Goal: Task Accomplishment & Management: Manage account settings

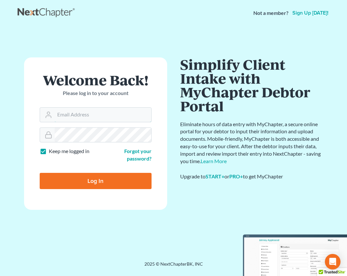
type input "[PERSON_NAME][EMAIL_ADDRESS][DOMAIN_NAME]"
click at [98, 186] on input "Log In" at bounding box center [96, 181] width 112 height 16
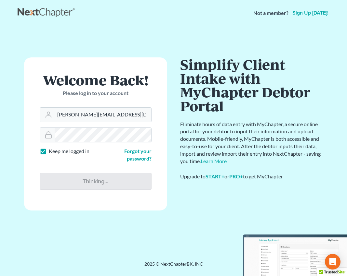
type input "Thinking..."
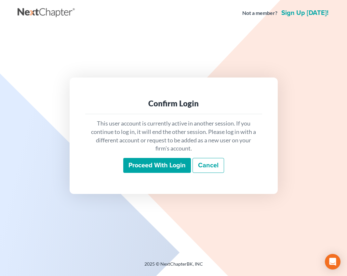
click at [142, 167] on input "Proceed with login" at bounding box center [157, 165] width 68 height 15
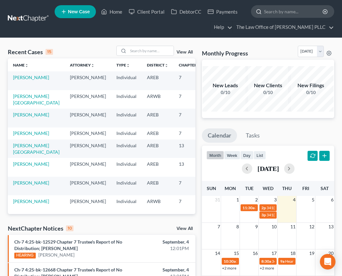
click at [289, 11] on input "search" at bounding box center [293, 12] width 59 height 12
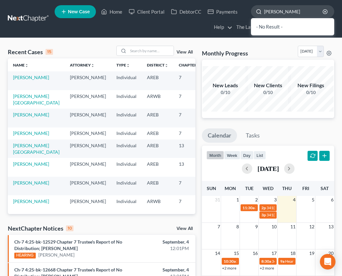
type input "[PERSON_NAME]"
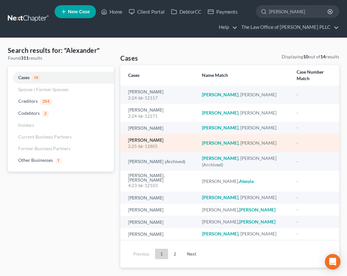
click at [163, 138] on link "[PERSON_NAME]" at bounding box center [145, 140] width 35 height 5
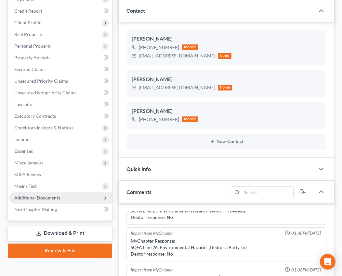
scroll to position [199, 0]
click at [27, 202] on span "Additional Documents" at bounding box center [60, 198] width 103 height 12
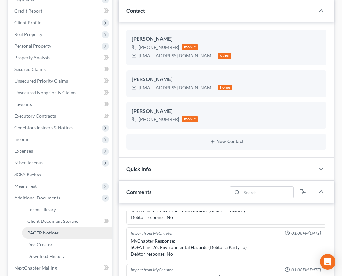
click at [35, 237] on link "PACER Notices" at bounding box center [67, 233] width 90 height 12
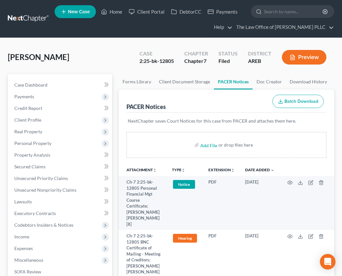
click at [117, 57] on div "Alexander, Stephanie Upgraded Case 2:25-bk-12805 Chapter Chapter 7 Status Filed…" at bounding box center [171, 60] width 326 height 28
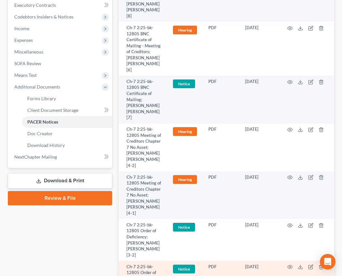
scroll to position [203, 0]
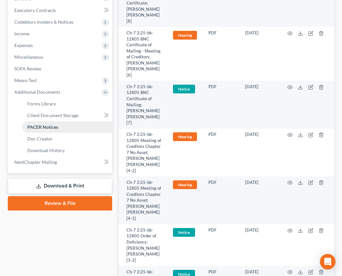
click at [33, 126] on span "PACER Notices" at bounding box center [42, 127] width 31 height 6
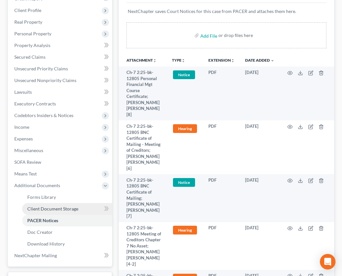
scroll to position [106, 0]
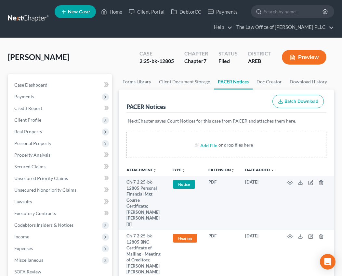
click at [147, 68] on div "Case 2:25-bk-12805 Chapter Chapter 7 Status Filed District AREB Preview" at bounding box center [233, 57] width 202 height 23
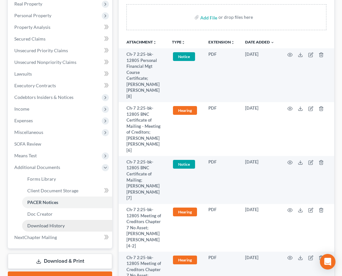
scroll to position [195, 0]
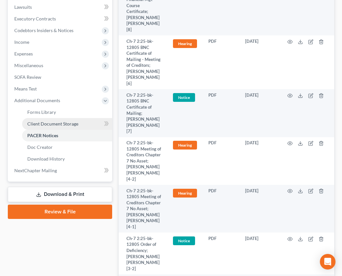
click at [56, 124] on span "Client Document Storage" at bounding box center [52, 124] width 51 height 6
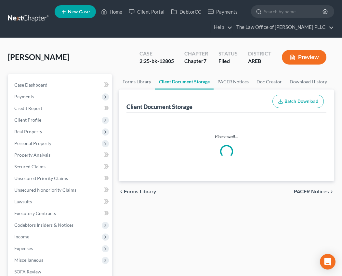
select select "0"
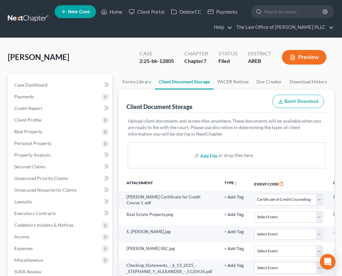
click at [204, 157] on input "file" at bounding box center [208, 156] width 16 height 12
type input "C:\fakepath\[PERSON_NAME] Filed Schedules.pdf"
select select "0"
click at [155, 15] on link "Client Portal" at bounding box center [146, 12] width 42 height 12
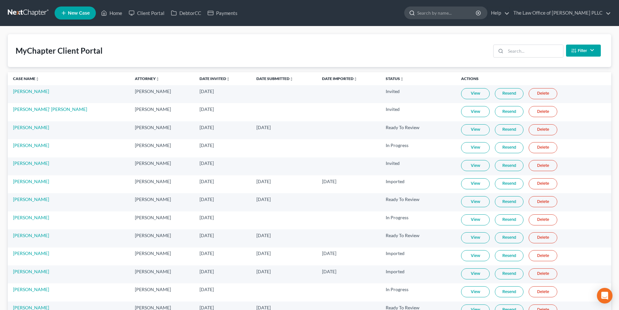
click at [346, 15] on input "search" at bounding box center [446, 13] width 59 height 12
type input "[PERSON_NAME]"
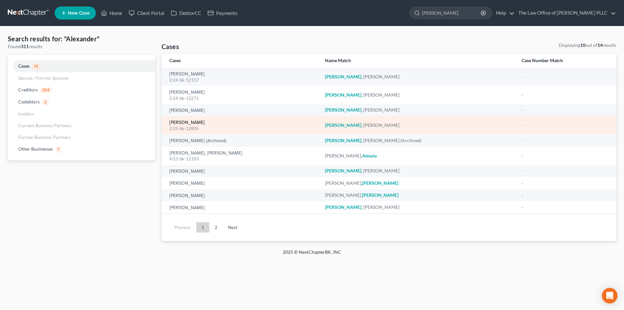
click at [174, 123] on link "[PERSON_NAME]" at bounding box center [186, 122] width 35 height 5
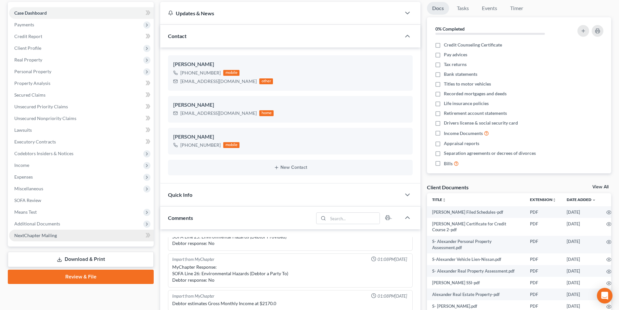
scroll to position [65, 0]
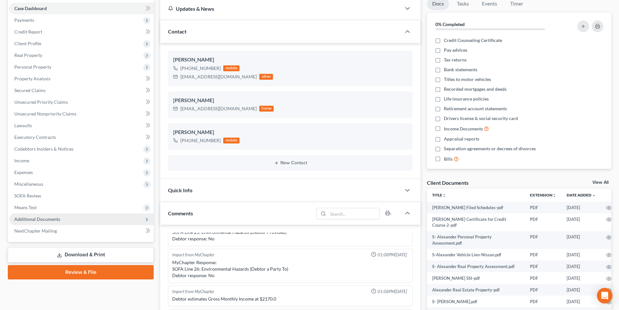
click at [53, 218] on span "Additional Documents" at bounding box center [37, 219] width 46 height 6
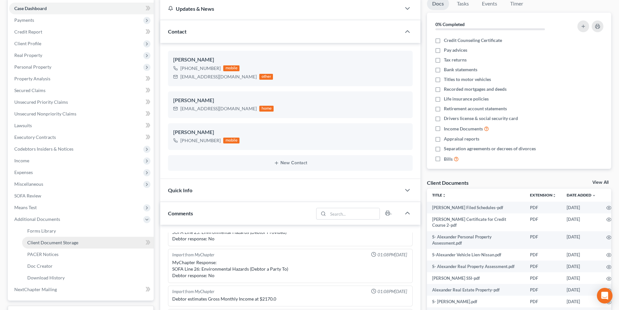
click at [50, 244] on span "Client Document Storage" at bounding box center [52, 242] width 51 height 6
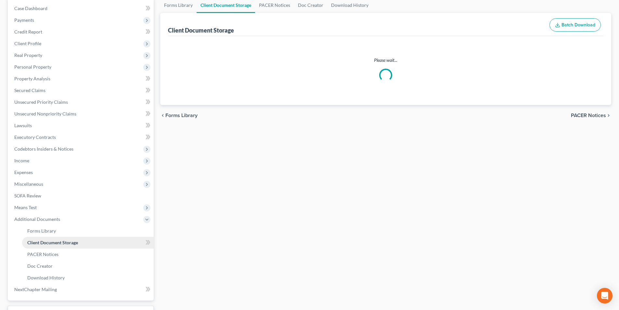
scroll to position [64, 0]
select select "0"
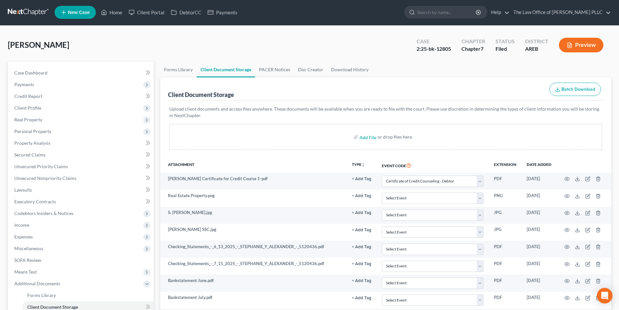
scroll to position [0, 0]
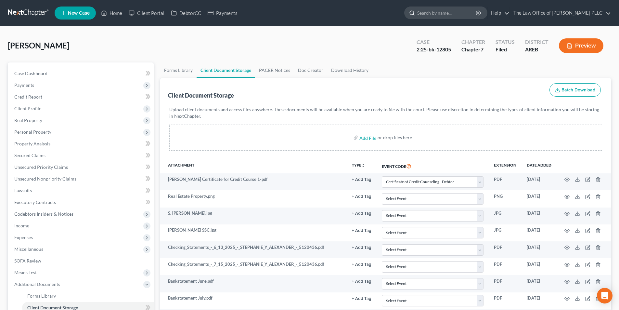
click at [346, 16] on input "search" at bounding box center [446, 13] width 59 height 12
type input "[PERSON_NAME]"
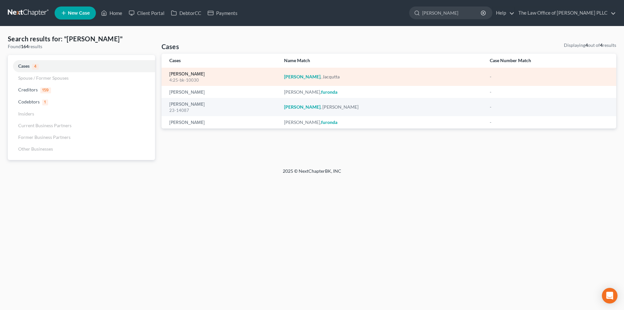
click at [197, 73] on link "[PERSON_NAME]" at bounding box center [186, 74] width 35 height 5
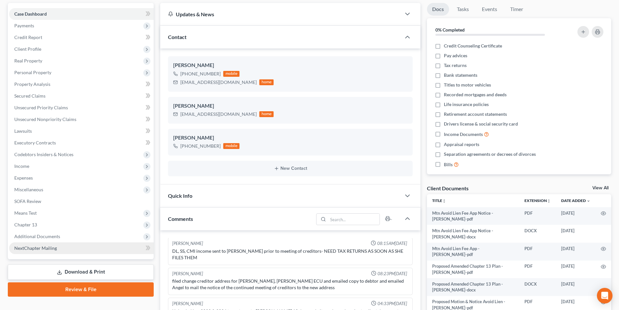
scroll to position [65, 0]
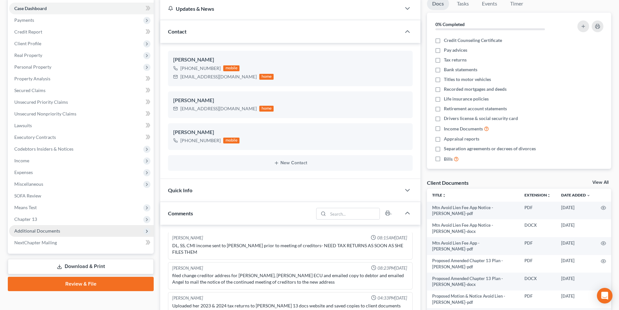
click at [23, 235] on span "Additional Documents" at bounding box center [81, 231] width 145 height 12
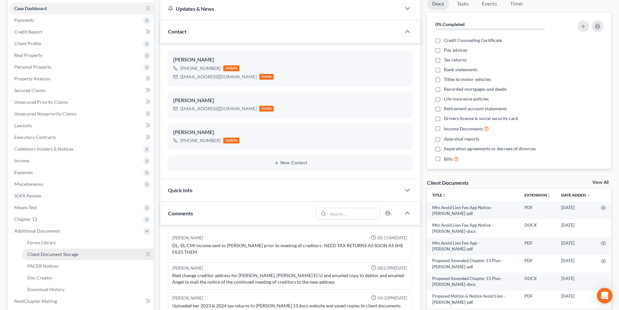
click at [42, 257] on link "Client Document Storage" at bounding box center [88, 254] width 132 height 12
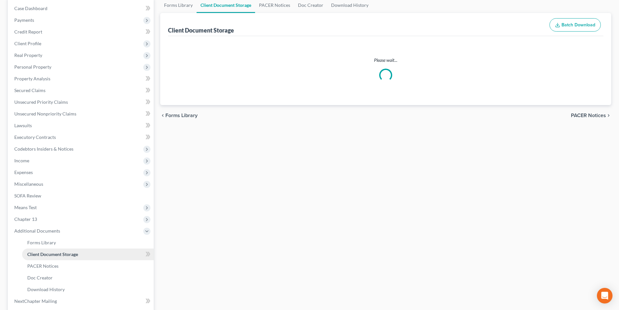
scroll to position [64, 0]
select select "0"
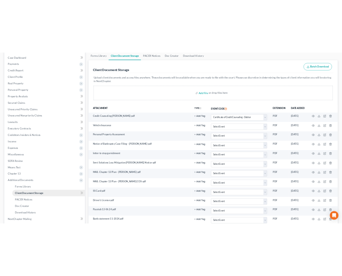
scroll to position [0, 0]
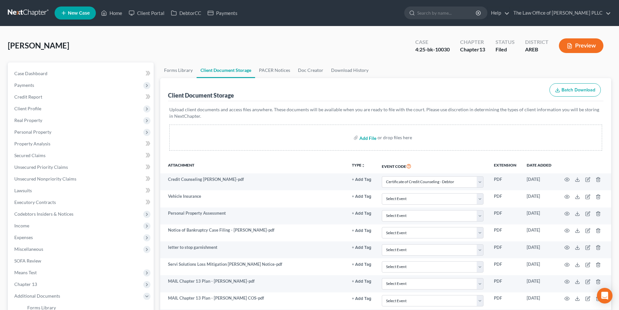
click at [346, 139] on input "file" at bounding box center [367, 138] width 16 height 12
type input "C:\fakepath\Order to Pay Trustee - [PERSON_NAME].pdf"
select select "0"
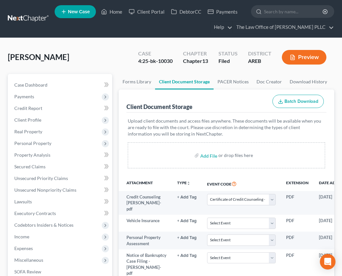
click at [248, 149] on div "Add File or drop files here" at bounding box center [226, 156] width 197 height 26
click at [277, 11] on input "search" at bounding box center [293, 12] width 59 height 12
type input "[PERSON_NAME]"
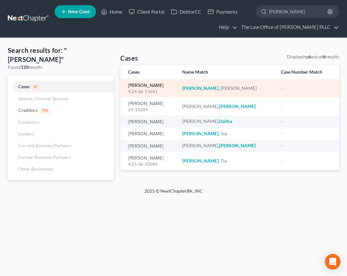
click at [138, 83] on link "[PERSON_NAME]" at bounding box center [145, 85] width 35 height 5
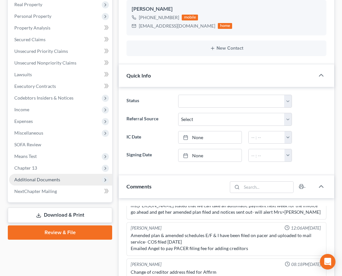
scroll to position [130, 0]
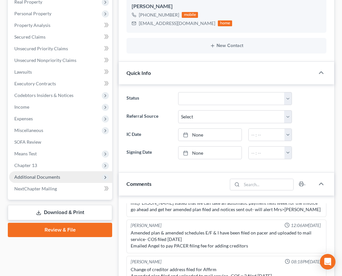
click at [54, 177] on span "Additional Documents" at bounding box center [37, 177] width 46 height 6
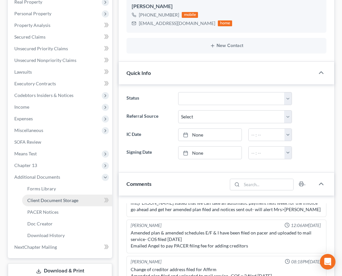
click at [55, 201] on span "Client Document Storage" at bounding box center [52, 201] width 51 height 6
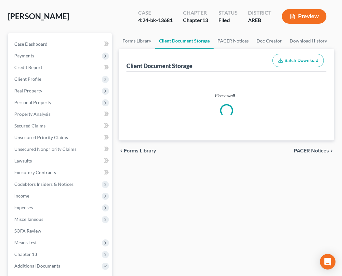
scroll to position [5, 0]
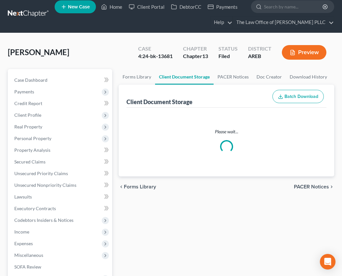
select select "0"
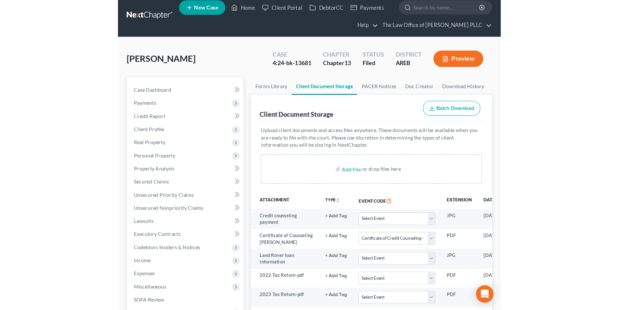
scroll to position [0, 0]
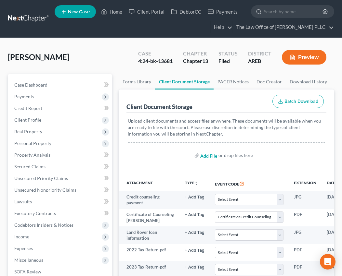
click at [210, 156] on input "file" at bounding box center [208, 156] width 16 height 12
type input "C:\fakepath\FM [PERSON_NAME] Limited Appearance - [PERSON_NAME] 1.pdf"
select select "0"
drag, startPoint x: 137, startPoint y: 31, endPoint x: 165, endPoint y: 26, distance: 27.8
click at [138, 31] on ul "New Case Home Client Portal DebtorCC Payments - No Result - See all results Or …" at bounding box center [194, 18] width 279 height 31
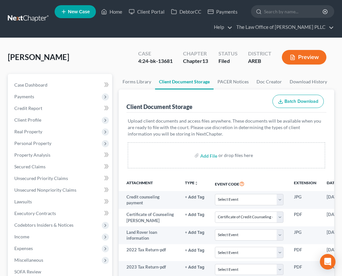
click at [286, 4] on ul "New Case Home Client Portal DebtorCC Payments - No Result - See all results Or …" at bounding box center [194, 18] width 279 height 31
click at [285, 11] on input "search" at bounding box center [293, 12] width 59 height 12
type input "[PERSON_NAME]"
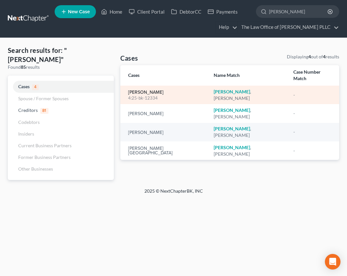
click at [133, 90] on link "[PERSON_NAME]" at bounding box center [145, 92] width 35 height 5
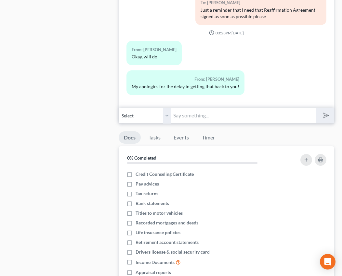
scroll to position [569, 0]
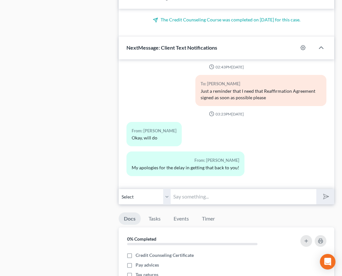
click at [186, 196] on input "text" at bounding box center [243, 197] width 145 height 16
click at [178, 191] on input "Your rescheduled Meeting of Creditors has been set for [DATE] at" at bounding box center [243, 197] width 145 height 16
click at [314, 200] on input "Your rescheduled Meeting of Creditors has been set for [DATE] at" at bounding box center [243, 197] width 145 height 16
click at [309, 197] on input "Your rescheduled Meeting of Creditors has been set for [DATE] at" at bounding box center [243, 197] width 145 height 16
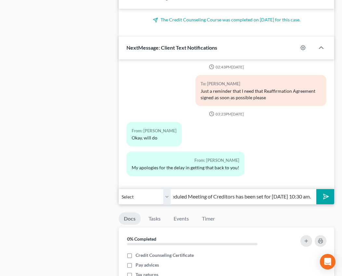
scroll to position [0, 57]
paste input "Meeting ID 255-109-4237, Passcode 5119507030,"
type input "Your rescheduled Meeting of Creditors has been set for [DATE] 10:30 am. Meeting…"
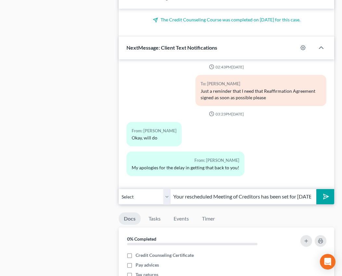
click at [323, 197] on icon "submit" at bounding box center [324, 196] width 9 height 9
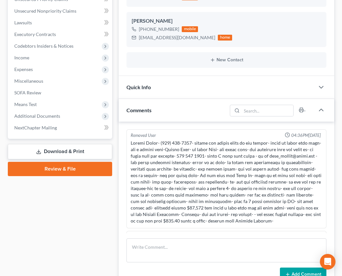
scroll to position [49, 0]
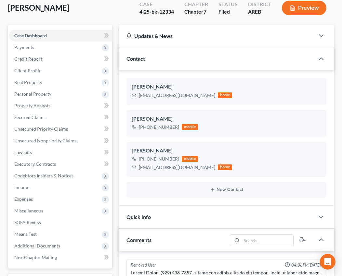
click at [187, 52] on div "Contact" at bounding box center [217, 58] width 196 height 22
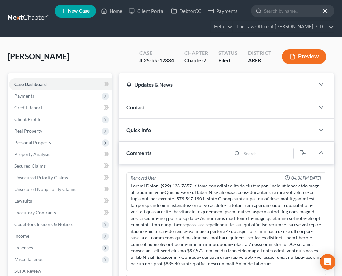
scroll to position [0, 0]
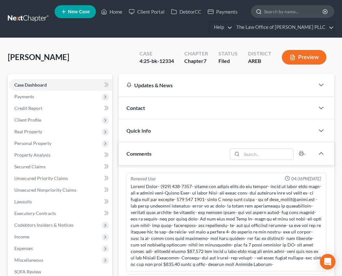
click at [281, 15] on input "search" at bounding box center [293, 12] width 59 height 12
type input "Heard"
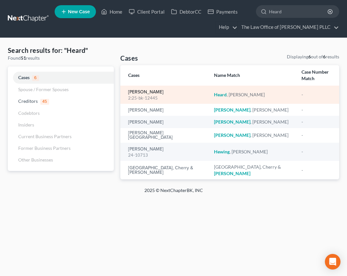
click at [152, 90] on link "[PERSON_NAME]" at bounding box center [145, 92] width 35 height 5
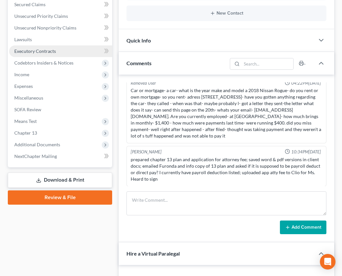
scroll to position [227, 0]
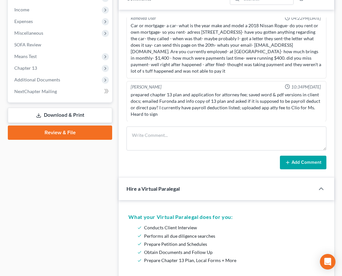
click at [61, 114] on link "Download & Print" at bounding box center [60, 115] width 104 height 15
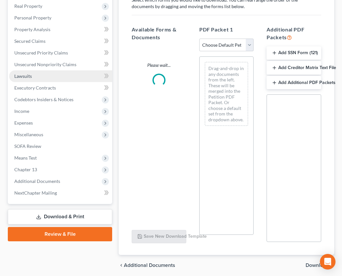
drag, startPoint x: 61, startPoint y: 114, endPoint x: 53, endPoint y: 194, distance: 80.0
click at [53, 225] on div "Case Dashboard Payments Invoices Payments Payments Credit Report Client Profile" at bounding box center [60, 112] width 111 height 328
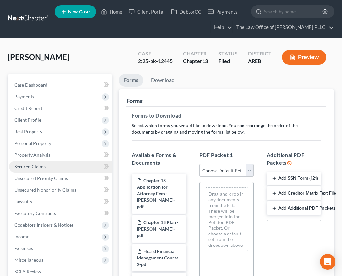
scroll to position [150, 0]
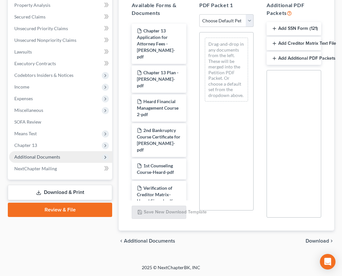
click at [45, 160] on span "Additional Documents" at bounding box center [60, 157] width 103 height 12
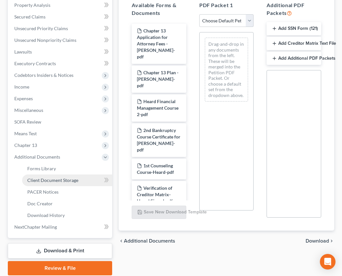
click at [48, 180] on span "Client Document Storage" at bounding box center [52, 181] width 51 height 6
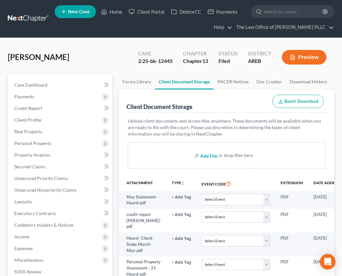
click at [212, 156] on input "file" at bounding box center [208, 156] width 16 height 12
type input "C:\fakepath\Order to pay Trustee - [PERSON_NAME].pdf"
click at [212, 104] on div "Client Document Storage Batch Download" at bounding box center [226, 101] width 200 height 23
click at [275, 9] on input "search" at bounding box center [293, 12] width 59 height 12
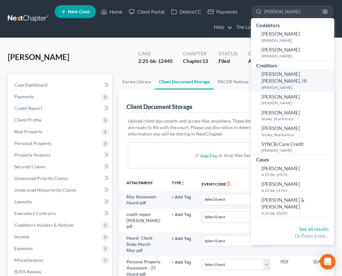
type input "[PERSON_NAME]"
click at [271, 85] on small "[PERSON_NAME]" at bounding box center [296, 88] width 71 height 6
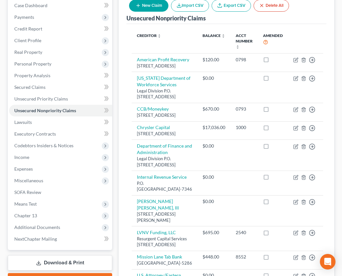
scroll to position [162, 0]
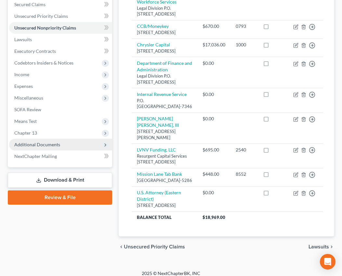
click at [37, 145] on span "Additional Documents" at bounding box center [37, 145] width 46 height 6
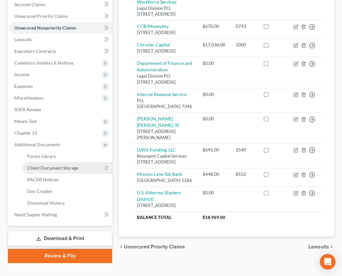
click at [55, 168] on span "Client Document Storage" at bounding box center [52, 168] width 51 height 6
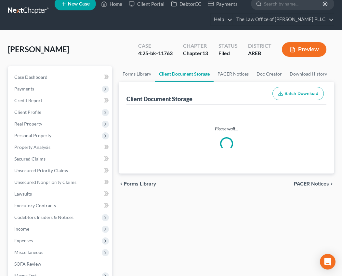
select select "0"
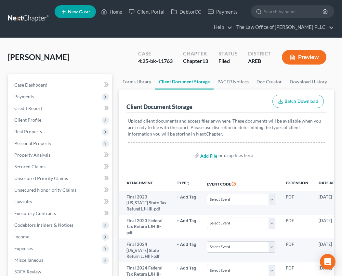
click at [207, 155] on input "file" at bounding box center [208, 156] width 16 height 12
type input "C:\fakepath\Motion to Dismiss = Labon [PERSON_NAME].pdf"
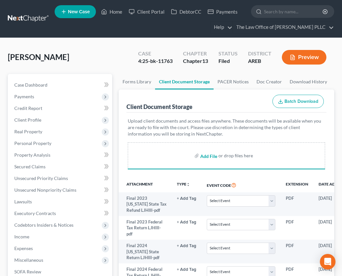
select select "0"
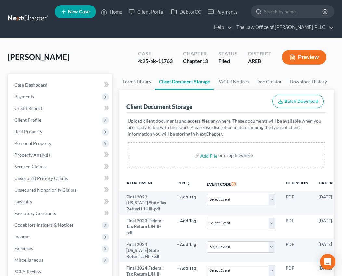
click at [115, 58] on div "[PERSON_NAME] Upgraded Case 4:25-bk-11763 Chapter Chapter 13 Status Filed Distr…" at bounding box center [171, 60] width 326 height 28
click at [82, 54] on div "[PERSON_NAME] Upgraded Case 4:25-bk-11763 Chapter Chapter 13 Status Filed Distr…" at bounding box center [171, 60] width 326 height 28
click at [288, 35] on nav "Home New Case Client Portal DebtorCC Payments The Law Office of [PERSON_NAME] P…" at bounding box center [171, 19] width 342 height 38
click at [285, 14] on input "search" at bounding box center [293, 12] width 59 height 12
type input "hall"
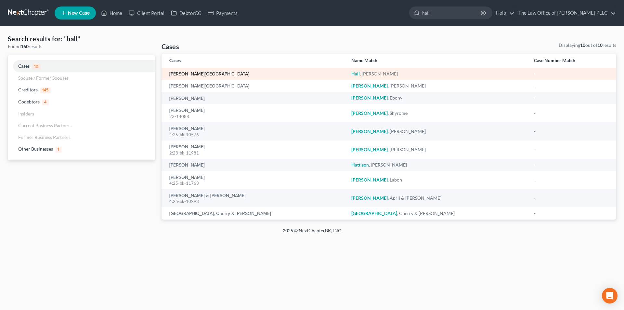
click at [195, 72] on link "[PERSON_NAME][GEOGRAPHIC_DATA]" at bounding box center [209, 74] width 80 height 5
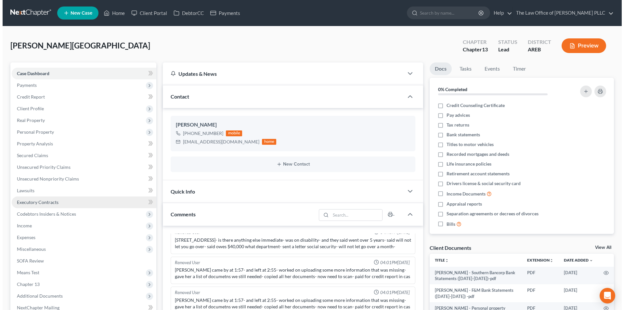
scroll to position [173, 0]
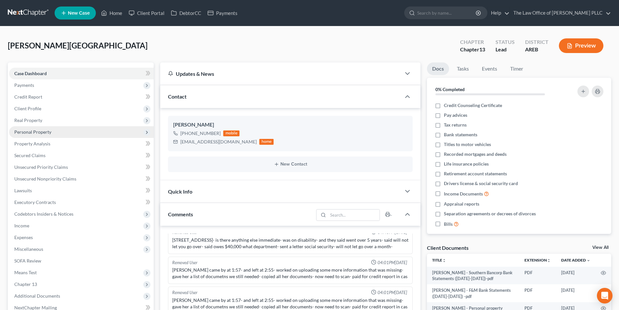
click at [32, 133] on span "Personal Property" at bounding box center [32, 132] width 37 height 6
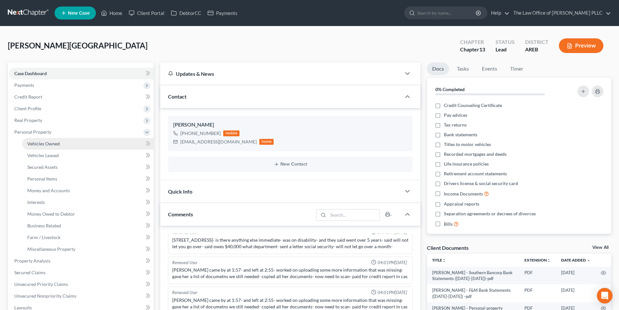
click at [51, 144] on span "Vehicles Owned" at bounding box center [43, 144] width 32 height 6
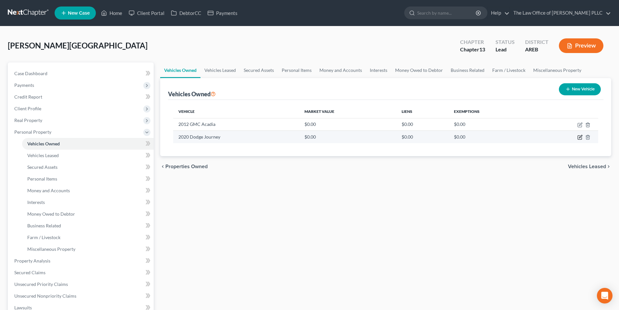
click at [346, 137] on icon "button" at bounding box center [579, 136] width 5 height 5
select select "0"
select select "6"
select select "0"
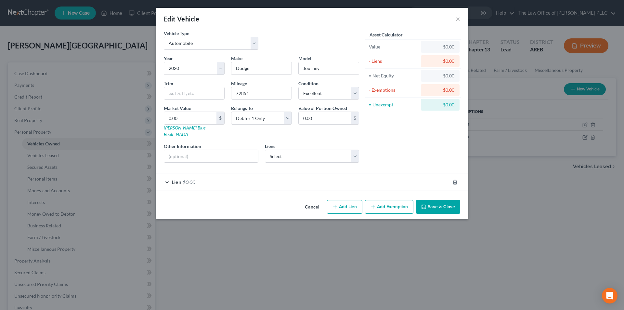
click at [346, 200] on button "Add Lien" at bounding box center [344, 207] width 35 height 14
select select "0"
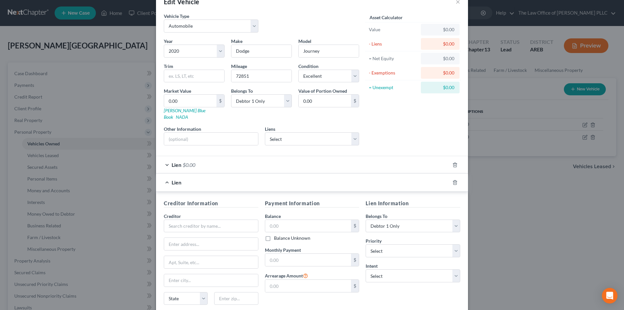
scroll to position [32, 0]
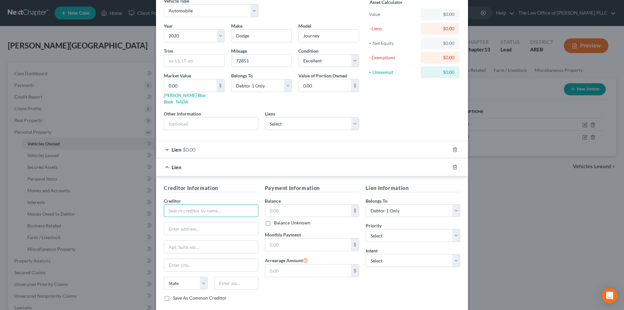
click at [209, 205] on input "text" at bounding box center [211, 210] width 95 height 13
click at [228, 205] on input "text" at bounding box center [211, 210] width 95 height 13
click at [172, 207] on input "text" at bounding box center [211, 210] width 95 height 13
type input "Consumer Portfolio Services Inc"
click at [284, 238] on input "text" at bounding box center [308, 244] width 86 height 12
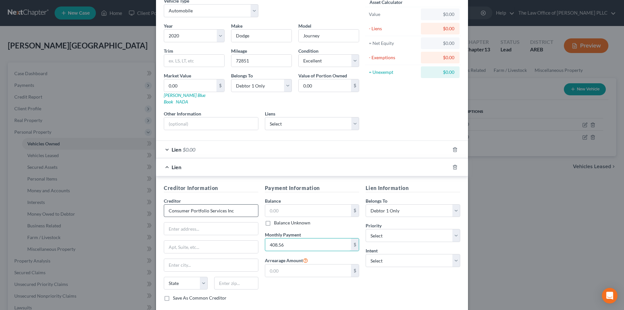
type input "408.56"
drag, startPoint x: 237, startPoint y: 205, endPoint x: 145, endPoint y: 206, distance: 91.6
click at [146, 208] on div "Edit Vehicle × Vehicle Type Select Automobile Truck Trailer Watercraft Aircraft…" at bounding box center [312, 155] width 624 height 310
drag, startPoint x: 226, startPoint y: 224, endPoint x: 220, endPoint y: 213, distance: 13.3
click at [226, 224] on input "text" at bounding box center [211, 228] width 94 height 12
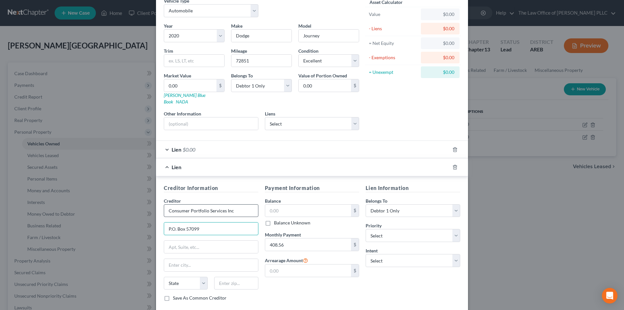
type input "P.O. Box 57099"
type input "Irvine"
select select "4"
click at [229, 276] on input "text" at bounding box center [236, 282] width 44 height 13
type input "72160-6600"
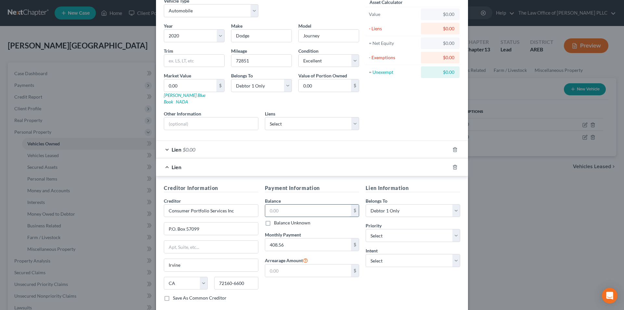
drag, startPoint x: 292, startPoint y: 203, endPoint x: 287, endPoint y: 200, distance: 6.1
click at [292, 204] on input "text" at bounding box center [308, 210] width 86 height 12
type input "18,220.65"
click at [272, 264] on input "text" at bounding box center [308, 270] width 86 height 12
type input "8"
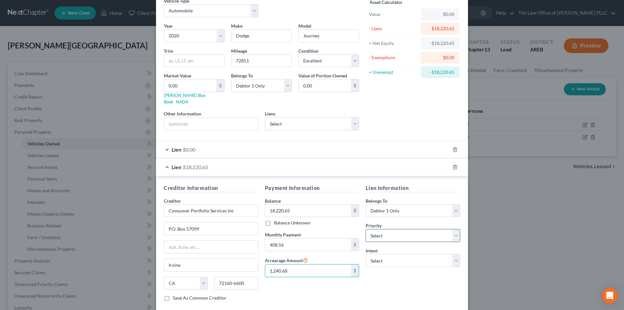
type input "1,240.68"
click at [346, 233] on select "Select 1st 2nd 3rd 4th 5th 6th 7th 8th 9th 10th 11th 12th 13th 14th 15th 16th 1…" at bounding box center [412, 235] width 95 height 13
click at [346, 256] on select "Select Surrender Redeem Reaffirm Avoid Other" at bounding box center [412, 260] width 95 height 13
select select "2"
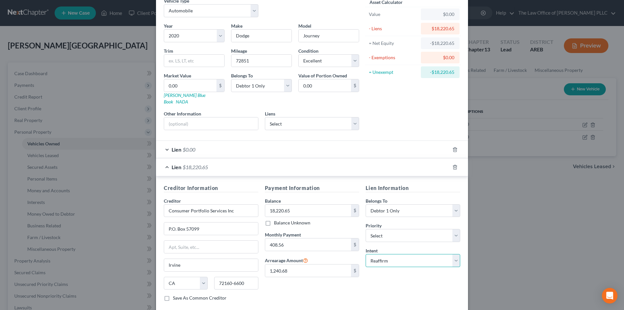
click at [346, 254] on select "Select Surrender Redeem Reaffirm Avoid Other" at bounding box center [412, 260] width 95 height 13
click at [333, 276] on div "Payment Information Balance 18,220.65 $ Balance Unknown Balance Undetermined 18…" at bounding box center [311, 245] width 101 height 122
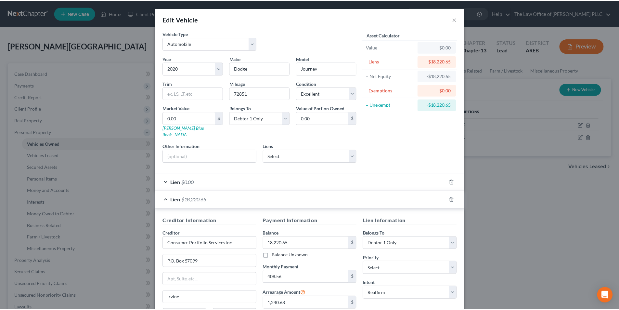
scroll to position [63, 0]
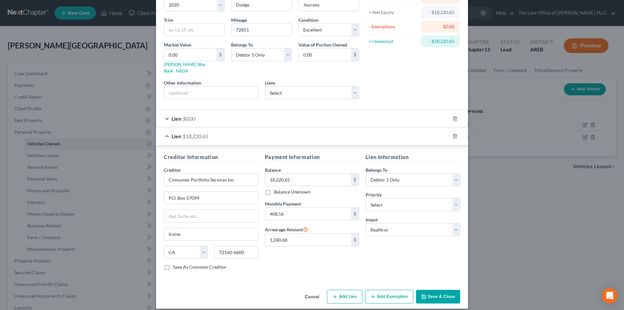
click at [346, 276] on button "Save & Close" at bounding box center [438, 296] width 44 height 14
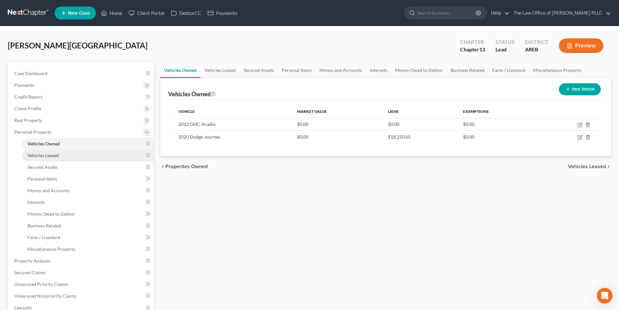
click at [56, 155] on span "Vehicles Leased" at bounding box center [43, 155] width 32 height 6
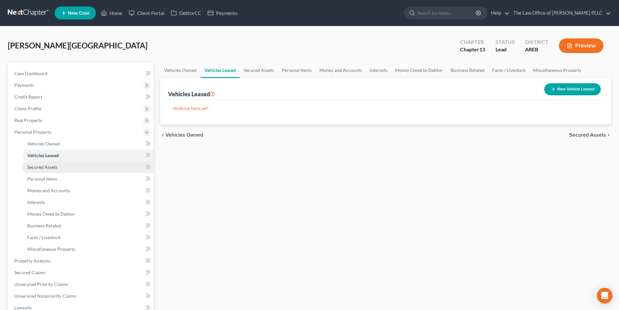
click at [59, 167] on link "Secured Assets" at bounding box center [88, 167] width 132 height 12
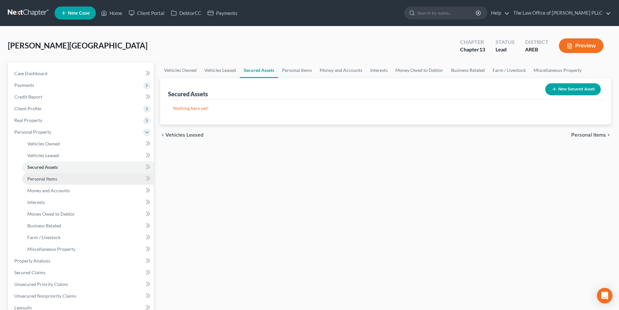
click at [44, 180] on span "Personal Items" at bounding box center [42, 179] width 30 height 6
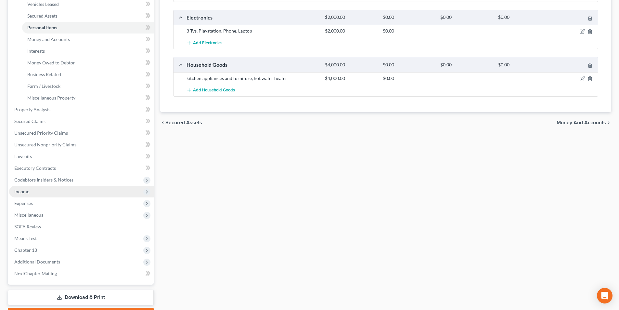
scroll to position [188, 0]
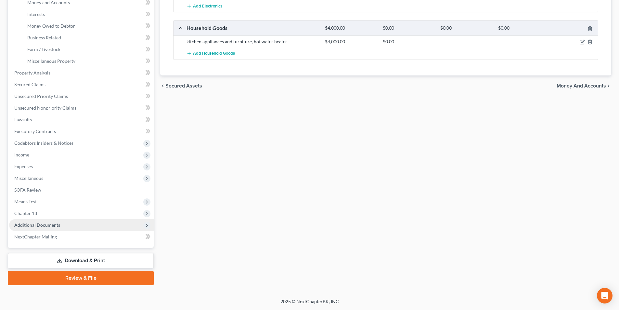
click at [51, 226] on span "Additional Documents" at bounding box center [37, 225] width 46 height 6
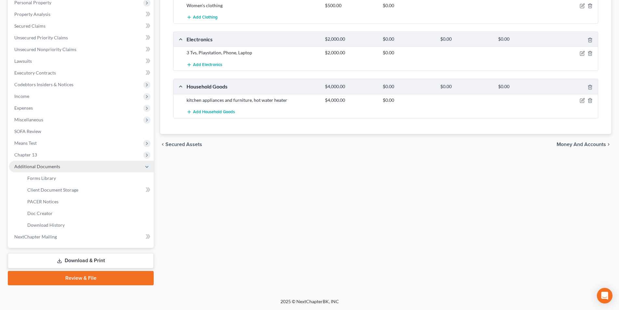
scroll to position [129, 0]
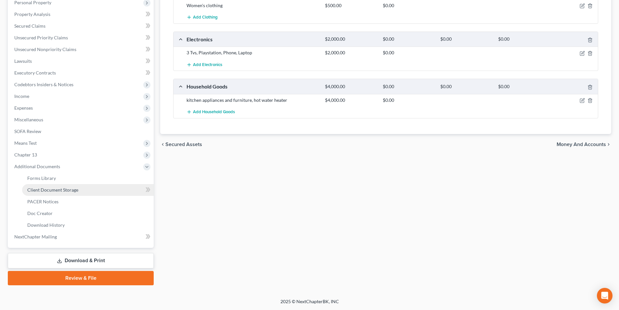
click at [50, 189] on span "Client Document Storage" at bounding box center [52, 190] width 51 height 6
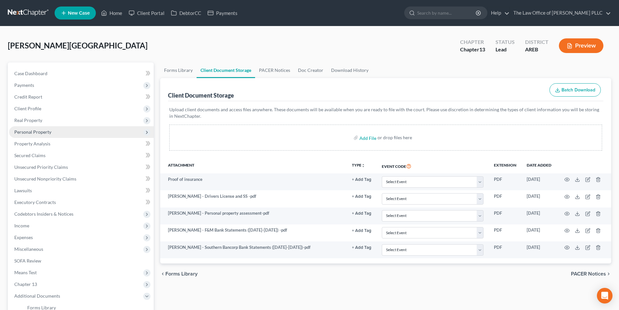
click at [37, 132] on span "Personal Property" at bounding box center [32, 132] width 37 height 6
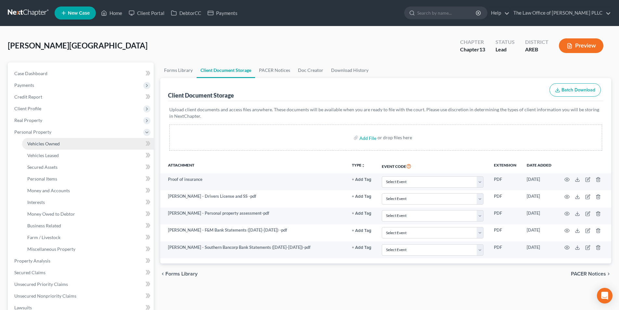
click at [47, 147] on link "Vehicles Owned" at bounding box center [88, 144] width 132 height 12
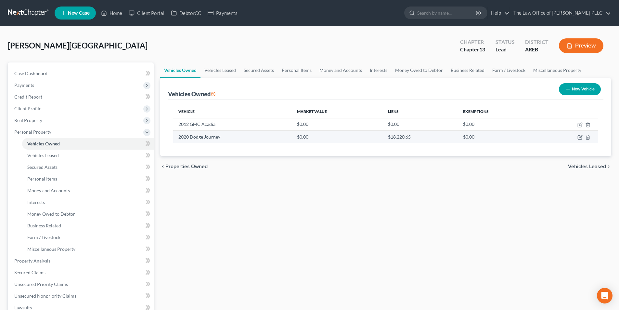
click at [204, 136] on td "2020 Dodge Journey" at bounding box center [232, 137] width 118 height 12
click at [197, 141] on td "2020 Dodge Journey" at bounding box center [232, 137] width 118 height 12
click at [346, 136] on td "$0.00" at bounding box center [337, 137] width 91 height 12
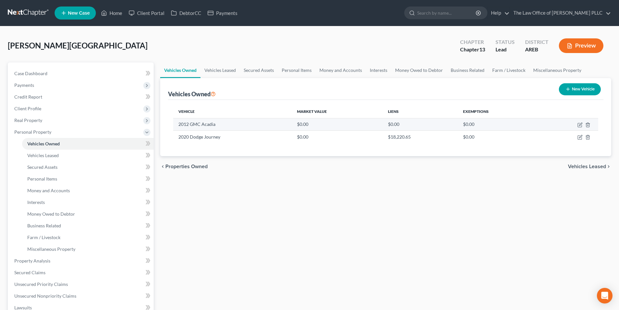
click at [216, 119] on td "2012 GMC Acadia" at bounding box center [232, 124] width 118 height 12
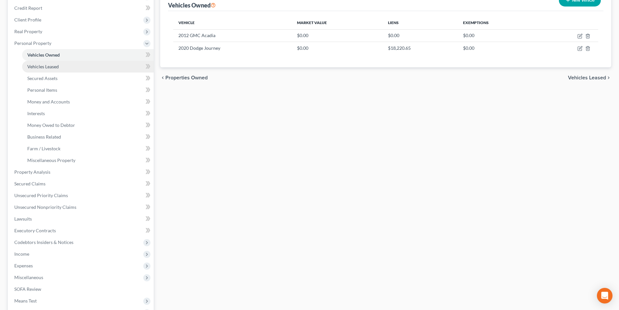
scroll to position [97, 0]
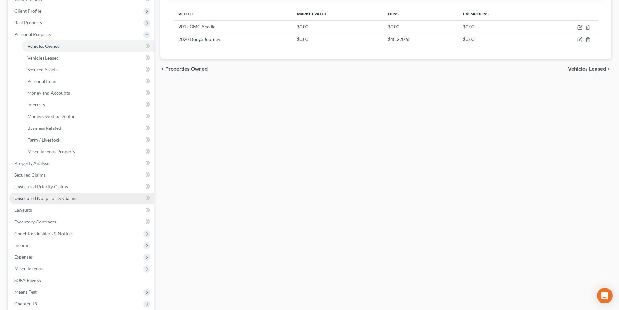
click at [64, 199] on span "Unsecured Nonpriority Claims" at bounding box center [45, 198] width 62 height 6
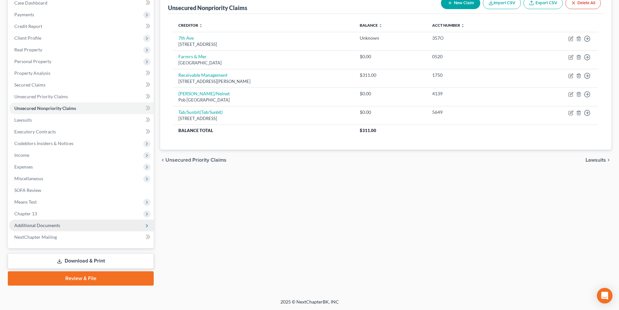
scroll to position [71, 0]
click at [55, 226] on span "Additional Documents" at bounding box center [37, 225] width 46 height 6
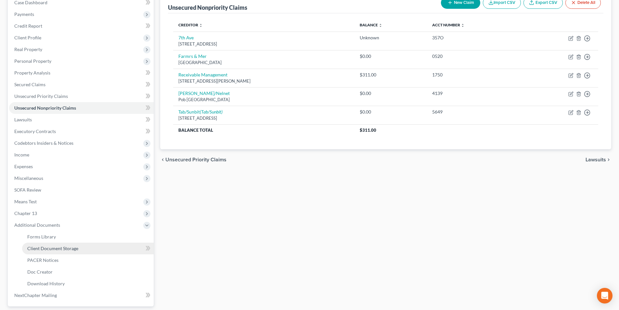
click at [56, 248] on span "Client Document Storage" at bounding box center [52, 248] width 51 height 6
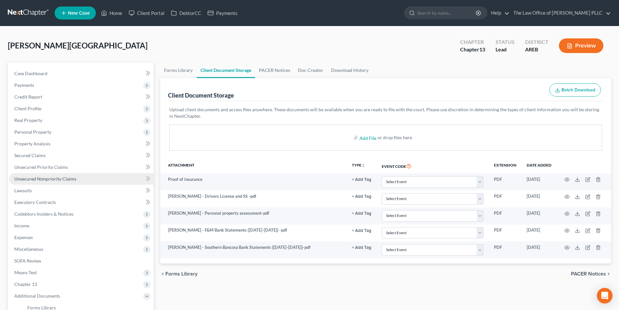
click at [87, 183] on link "Unsecured Nonpriority Claims" at bounding box center [81, 179] width 145 height 12
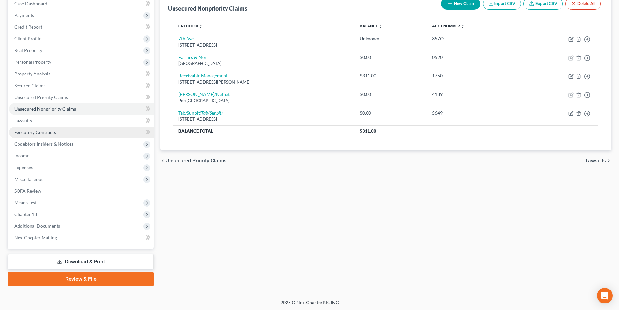
scroll to position [71, 0]
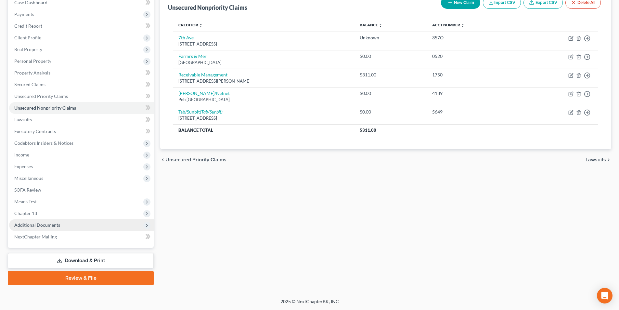
click at [40, 223] on span "Additional Documents" at bounding box center [37, 225] width 46 height 6
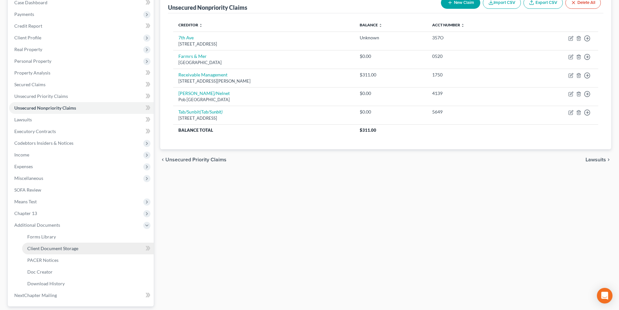
click at [65, 248] on span "Client Document Storage" at bounding box center [52, 248] width 51 height 6
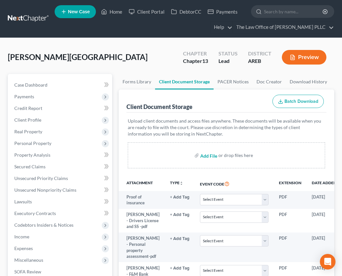
click at [211, 155] on input "file" at bounding box center [208, 156] width 16 height 12
type input "C:\fakepath\[PERSON_NAME] Consumer Portfolio Services Debt on 2020 Dodge Journe…"
click at [194, 140] on div "Upload client documents and access files anywhere. These documents will be avai…" at bounding box center [226, 143] width 197 height 51
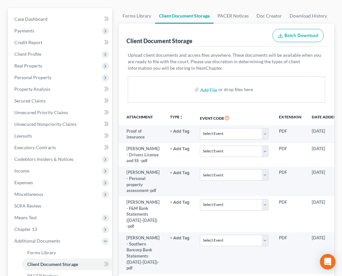
scroll to position [65, 0]
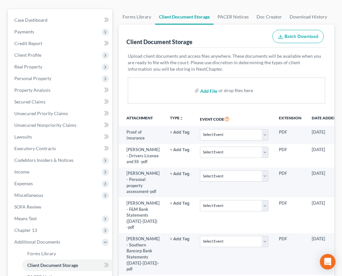
click at [203, 90] on input "file" at bounding box center [208, 91] width 16 height 12
type input "C:\fakepath\[PERSON_NAME] Credit Collection Service on Geico.pdf"
click at [209, 90] on input "file" at bounding box center [208, 91] width 16 height 12
type input "C:\fakepath\[PERSON_NAME] Statement to [PERSON_NAME] Heating & Cooling.pdf"
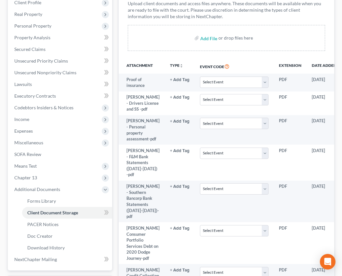
scroll to position [100, 0]
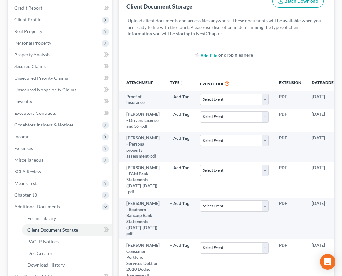
click at [209, 57] on input "file" at bounding box center [208, 55] width 16 height 12
type input "C:\fakepath\[PERSON_NAME] [DEMOGRAPHIC_DATA] Health Statement.pdf"
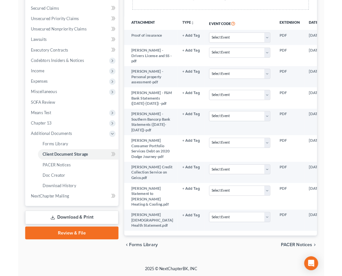
scroll to position [129, 0]
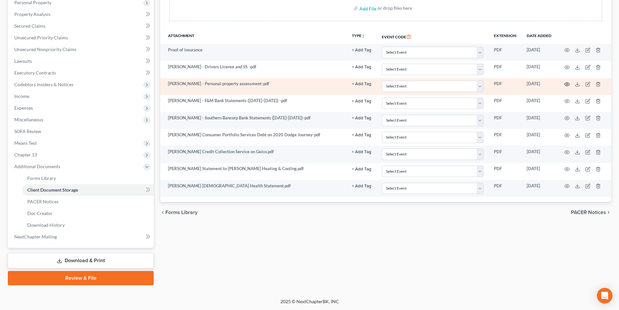
click at [346, 84] on icon "button" at bounding box center [566, 84] width 5 height 5
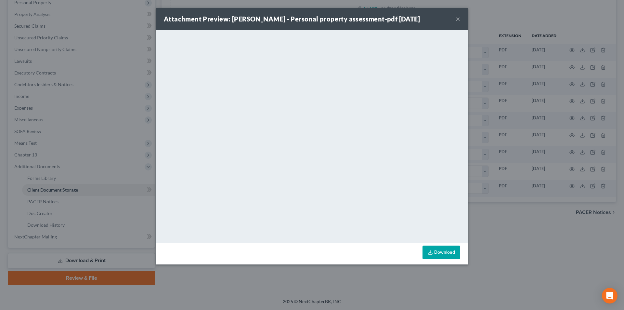
click at [346, 16] on button "×" at bounding box center [457, 19] width 5 height 8
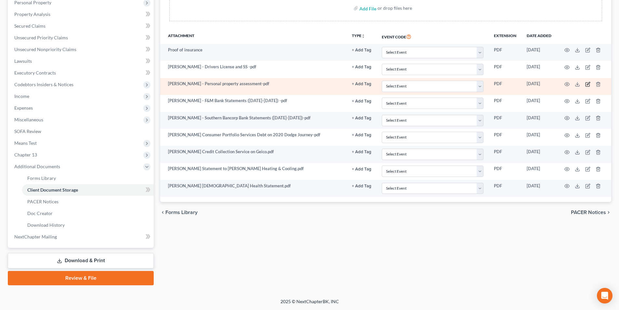
click at [346, 83] on icon "button" at bounding box center [587, 85] width 4 height 4
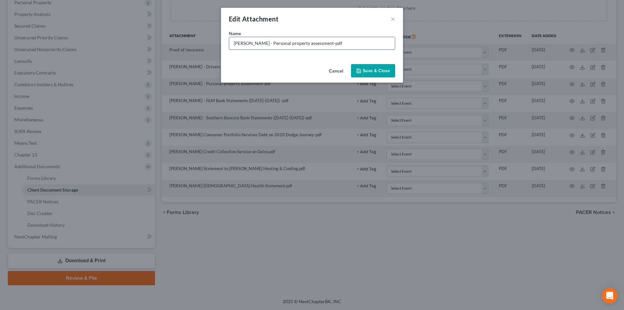
click at [323, 42] on input "[PERSON_NAME] - Personal property assessment-pdf" at bounding box center [312, 43] width 166 height 12
type input "[PERSON_NAME] - Personal property assessment 2025-pdf"
click at [346, 74] on button "Save & Close" at bounding box center [373, 71] width 44 height 14
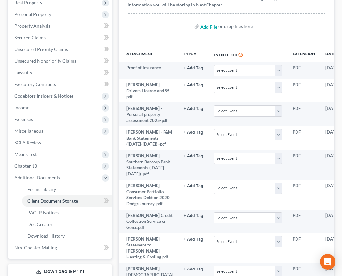
click at [204, 29] on input "file" at bounding box center [208, 26] width 16 height 12
type input "C:\fakepath\[PERSON_NAME] [PERSON_NAME] [PERSON_NAME] Orthopedics Statement.pdf"
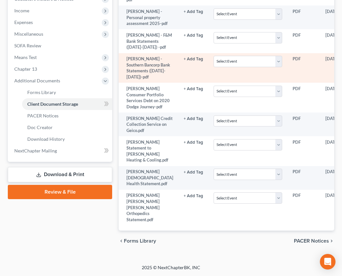
scroll to position [316, 0]
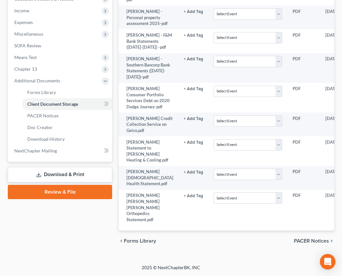
click at [240, 264] on div "[PERSON_NAME] Upgraded Chapter Chapter 13 Status Lead District AREB Preview Pet…" at bounding box center [171, 38] width 342 height 453
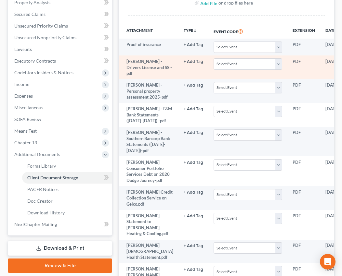
scroll to position [57, 0]
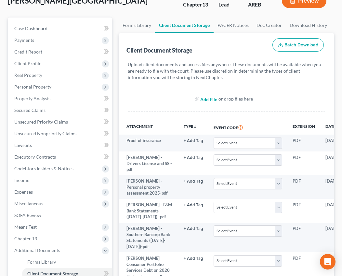
click at [209, 99] on input "file" at bounding box center [208, 99] width 16 height 12
type input "C:\fakepath\[PERSON_NAME] Apelles Collection for ADT Security Services.pdf"
click at [241, 48] on div "Client Document Storage Batch Download" at bounding box center [226, 44] width 200 height 23
click at [203, 97] on input "file" at bounding box center [208, 99] width 16 height 12
type input "C:\fakepath\[PERSON_NAME] Law Office [PERSON_NAME] - Little Rock Allergy and [M…"
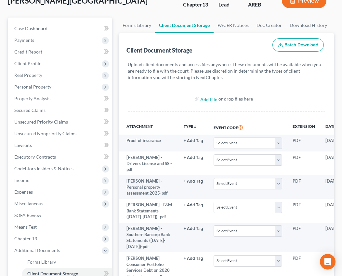
click at [276, 107] on div "Add File or drop files here" at bounding box center [226, 99] width 197 height 26
click at [212, 99] on input "file" at bounding box center [208, 99] width 16 height 12
type input "C:\fakepath\[PERSON_NAME] Principal on Riceland Pension.pdf"
click at [206, 103] on input "file" at bounding box center [208, 99] width 16 height 12
type input "C:\fakepath\[PERSON_NAME] Optimum Tv Statements.pdf"
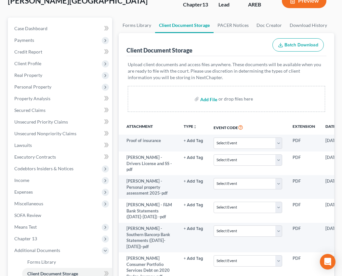
click at [202, 99] on input "file" at bounding box center [208, 99] width 16 height 12
type input "C:\fakepath\[PERSON_NAME] Right Fiber Statement.pdf"
click at [210, 98] on input "file" at bounding box center [208, 99] width 16 height 12
type input "C:\fakepath\[PERSON_NAME] [US_STATE][GEOGRAPHIC_DATA]pdf"
click at [170, 27] on link "Client Document Storage" at bounding box center [184, 26] width 58 height 16
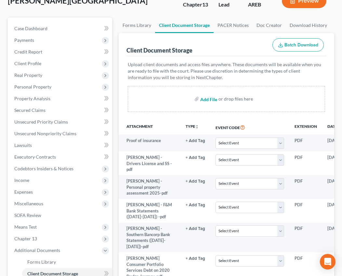
click at [208, 98] on input "file" at bounding box center [208, 99] width 16 height 12
type input "C:\fakepath\[PERSON_NAME] Lincare Statement.pdf"
drag, startPoint x: 89, startPoint y: 7, endPoint x: 132, endPoint y: 0, distance: 43.5
click at [90, 7] on div "[PERSON_NAME] Upgraded Chapter Chapter 13 Status Lead District AREB Preview" at bounding box center [171, 3] width 326 height 28
click at [208, 98] on input "file" at bounding box center [208, 99] width 16 height 12
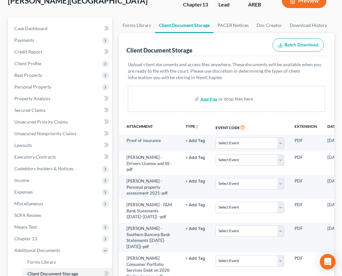
type input "C:\fakepath\[PERSON_NAME] AAA Cancellation Docs.pdf"
click at [209, 97] on input "file" at bounding box center [208, 99] width 16 height 12
type input "C:\fakepath\[PERSON_NAME] CMS Medicare Premium Bill.pdf"
click at [210, 100] on input "file" at bounding box center [208, 99] width 16 height 12
type input "C:\fakepath\D_Hall 2024 Income Tax Return.pdf"
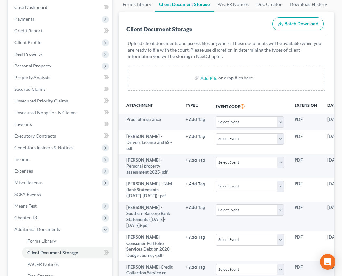
scroll to position [14, 0]
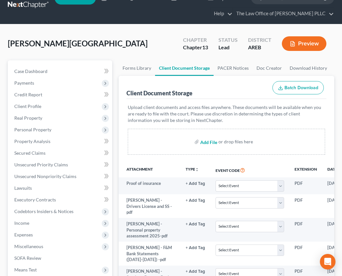
click at [207, 143] on input "file" at bounding box center [208, 142] width 16 height 12
type input "C:\fakepath\D Hall 2023 AR income tax return.pdf"
click at [208, 140] on input "file" at bounding box center [208, 142] width 16 height 12
type input "C:\fakepath\D Hall Deposits from Employer [GEOGRAPHIC_DATA]pdf"
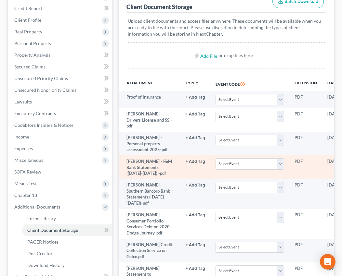
scroll to position [111, 0]
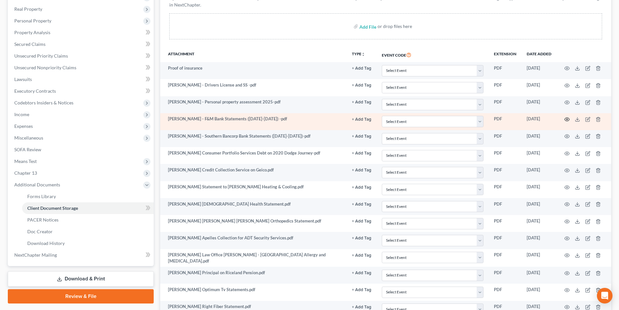
click at [346, 119] on circle "button" at bounding box center [566, 119] width 1 height 1
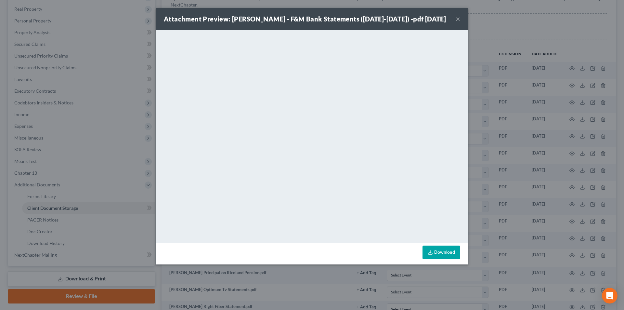
click at [346, 23] on button "×" at bounding box center [457, 19] width 5 height 8
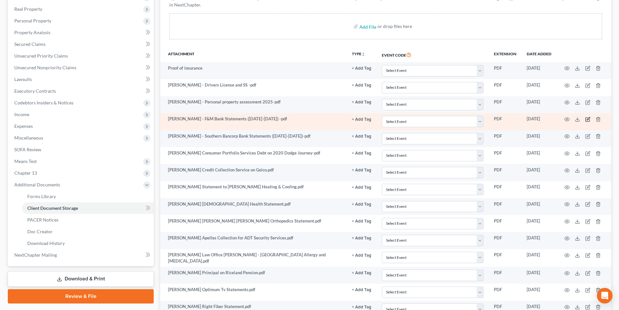
click at [346, 120] on icon "button" at bounding box center [587, 119] width 5 height 5
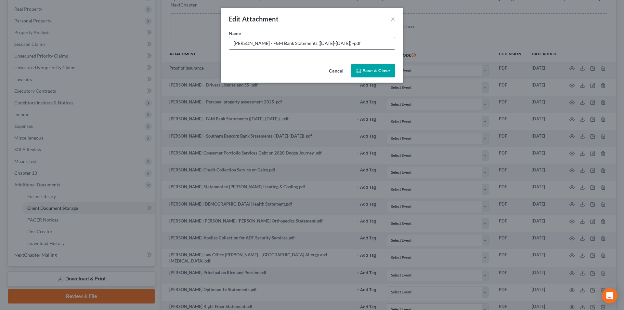
click at [346, 41] on input "[PERSON_NAME] - F&M Bank Statements ([DATE]-[DATE]) -pdf" at bounding box center [312, 43] width 166 height 12
type input "[PERSON_NAME] - F&M Bank Statement Ending [DATE] -pdf"
drag, startPoint x: 373, startPoint y: 65, endPoint x: 408, endPoint y: 65, distance: 35.4
click at [346, 65] on button "Save & Close" at bounding box center [373, 71] width 44 height 14
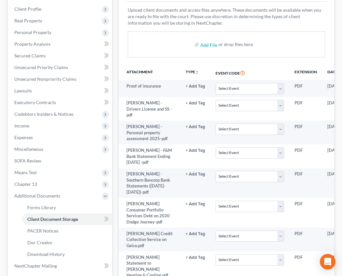
scroll to position [79, 0]
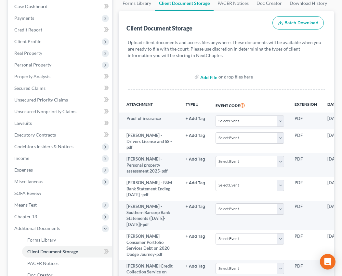
click at [205, 77] on input "file" at bounding box center [208, 77] width 16 height 12
type input "C:\fakepath\D Hall F and M Bank Statement ending [DATE].pdf"
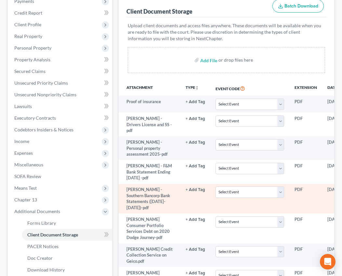
scroll to position [111, 0]
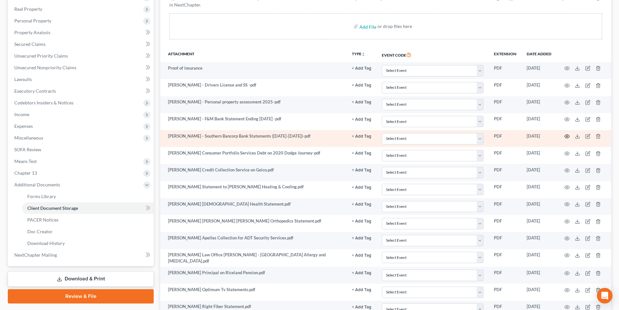
click at [346, 135] on icon "button" at bounding box center [566, 136] width 5 height 5
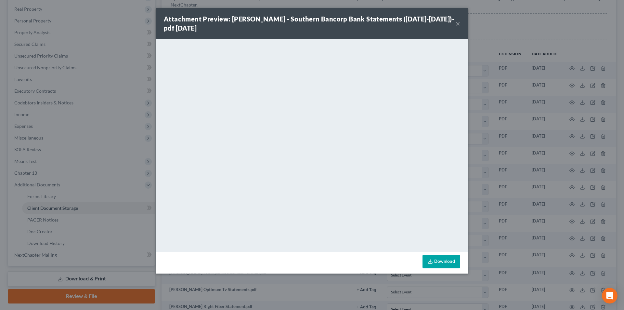
click at [346, 22] on button "×" at bounding box center [457, 23] width 5 height 8
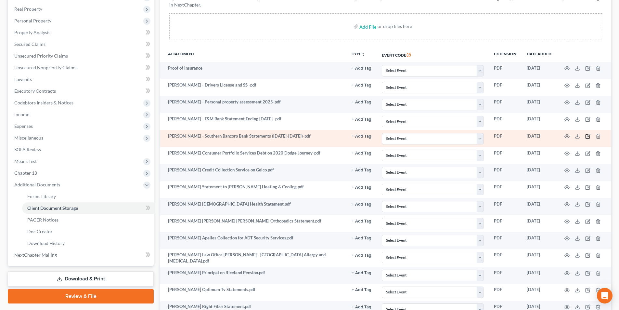
click at [346, 137] on icon "button" at bounding box center [587, 136] width 5 height 5
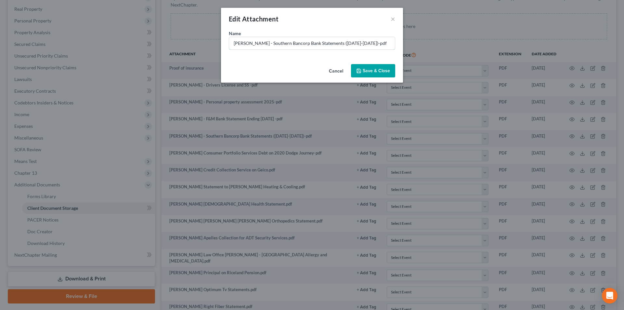
drag, startPoint x: 378, startPoint y: 43, endPoint x: 379, endPoint y: 52, distance: 9.5
click at [346, 43] on input "[PERSON_NAME] - Southern Bancorp Bank Statements ([DATE]-[DATE])-pdf" at bounding box center [312, 43] width 166 height 12
type input "[PERSON_NAME] - Southern Bancorp Bank Statement ending [DATE]-pdf"
click at [346, 70] on span "Save & Close" at bounding box center [376, 71] width 27 height 6
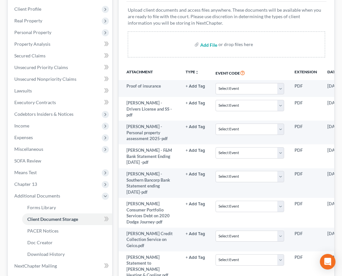
click at [209, 45] on input "file" at bounding box center [208, 45] width 16 height 12
type input "C:\fakepath\D Hall 2023 Income Tax Return.pdf"
click at [205, 44] on input "file" at bounding box center [208, 45] width 16 height 12
type input "C:\fakepath\D Hall paystub for period ending [DATE].pdf"
click at [207, 45] on input "file" at bounding box center [208, 45] width 16 height 12
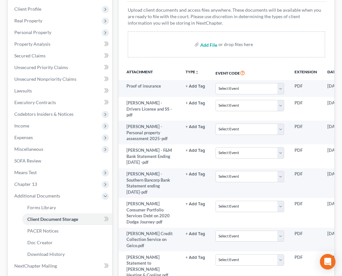
type input "C:\fakepath\D [PERSON_NAME] Administration Bill [DATE].pdf"
click at [206, 46] on input "file" at bounding box center [208, 45] width 16 height 12
type input "C:\fakepath\D Hall for [PERSON_NAME] SS Admin Bill ending [DATE].pdf"
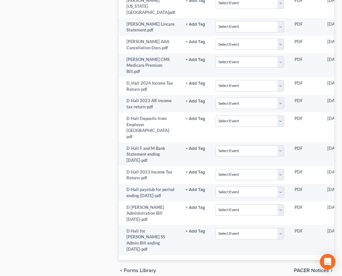
scroll to position [482, 0]
